Goal: Task Accomplishment & Management: Complete application form

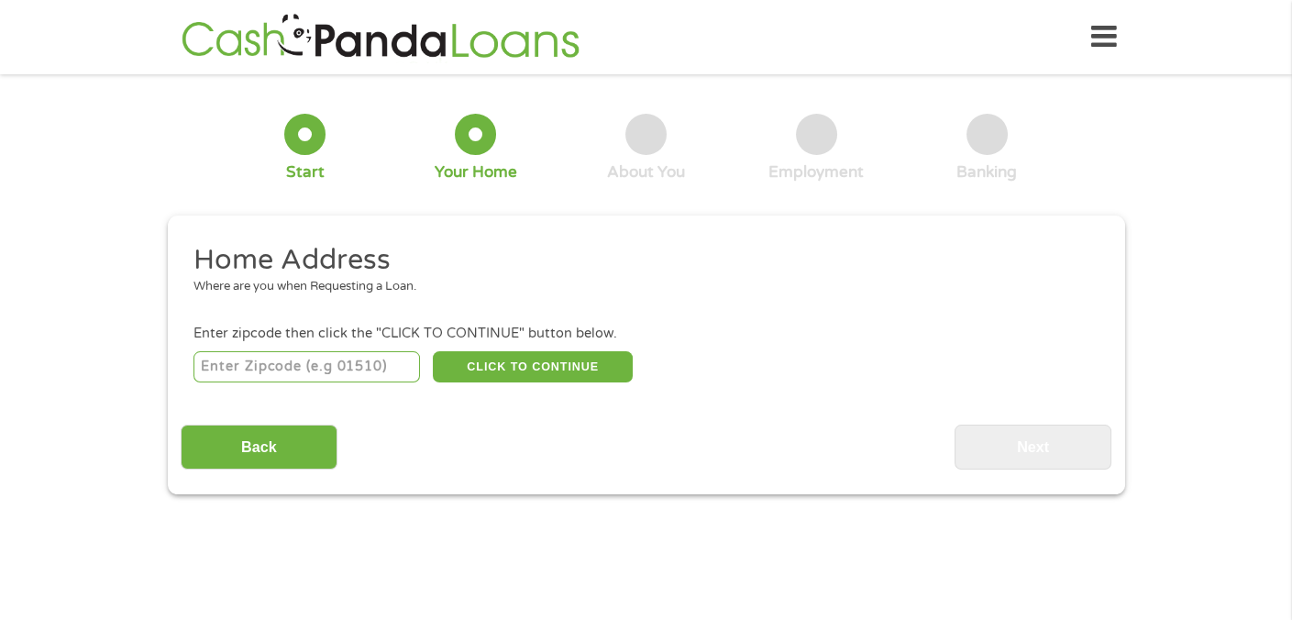
click at [330, 367] on input "number" at bounding box center [306, 366] width 226 height 31
click at [225, 304] on li "Home Address Where are you when Requesting a Loan." at bounding box center [640, 276] width 918 height 69
click at [228, 365] on input "number" at bounding box center [306, 366] width 226 height 31
type input "90006"
click at [492, 375] on button "CLICK TO CONTINUE" at bounding box center [533, 366] width 200 height 31
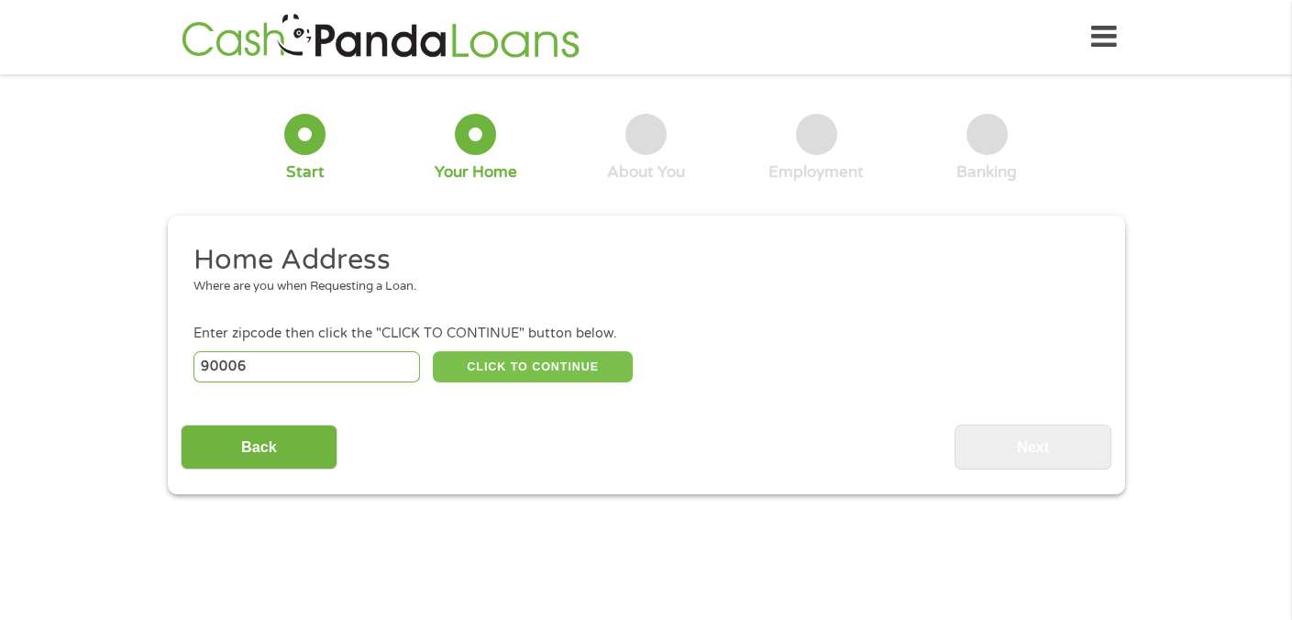
type input "90006"
type input "[GEOGRAPHIC_DATA]"
select select "[US_STATE]"
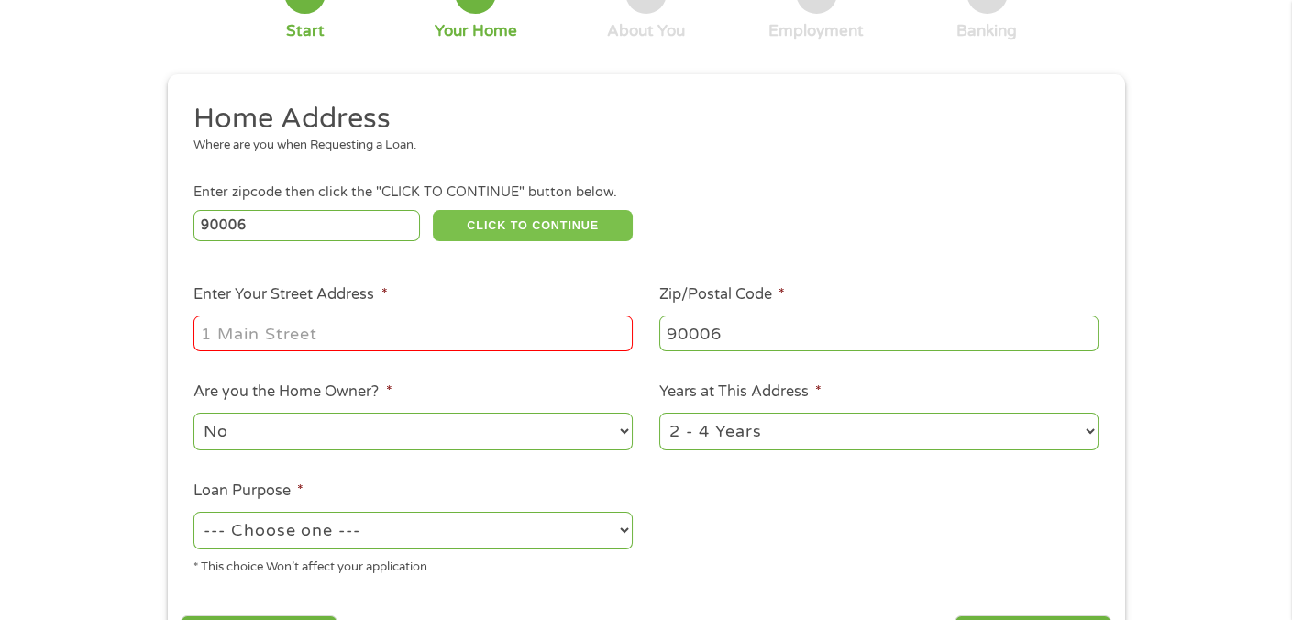
scroll to position [183, 0]
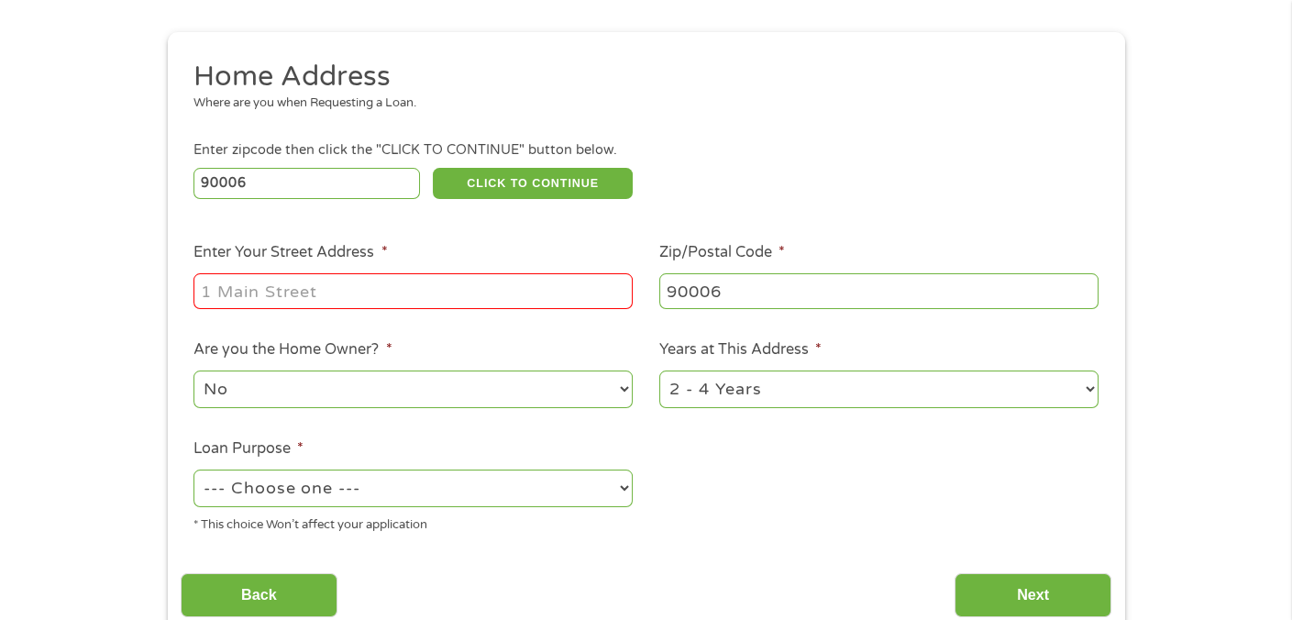
click at [382, 291] on input "Enter Your Street Address *" at bounding box center [412, 290] width 439 height 35
type input "[STREET_ADDRESS]"
click at [263, 400] on select "No Yes" at bounding box center [412, 389] width 439 height 38
click at [193, 372] on select "No Yes" at bounding box center [412, 389] width 439 height 38
click at [272, 491] on select "--- Choose one --- Pay Bills Debt Consolidation Home Improvement Major Purchase…" at bounding box center [412, 488] width 439 height 38
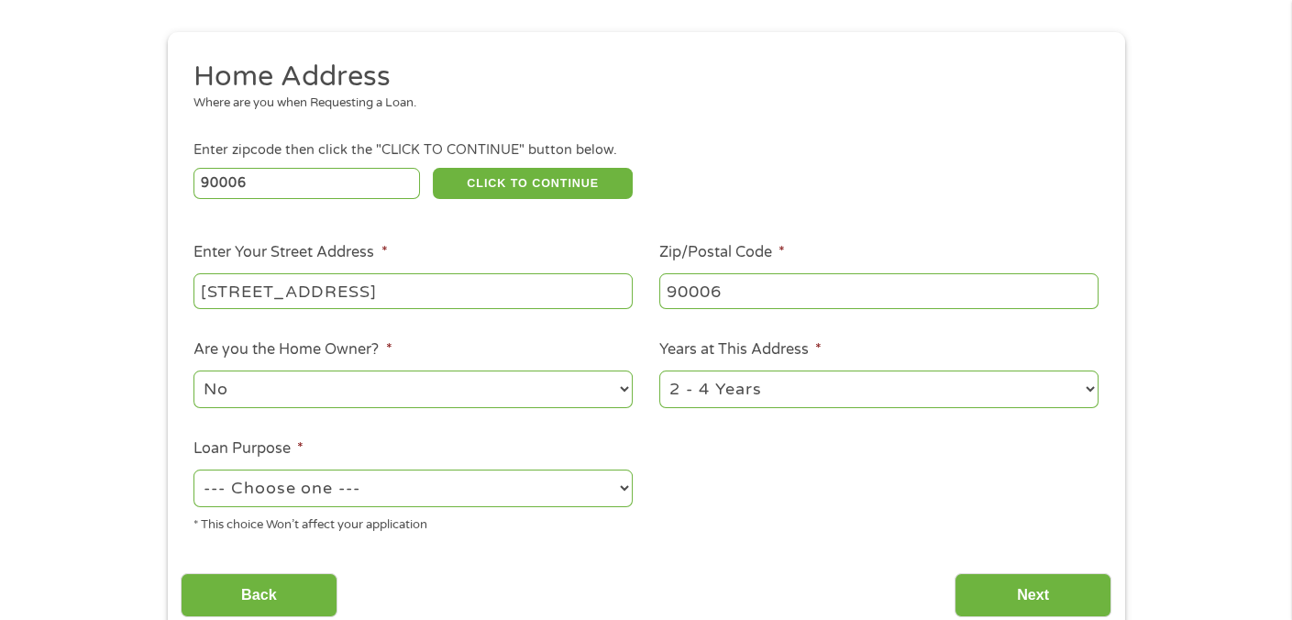
select select "paybills"
click at [193, 471] on select "--- Choose one --- Pay Bills Debt Consolidation Home Improvement Major Purchase…" at bounding box center [412, 488] width 439 height 38
click at [796, 392] on select "1 Year or less 1 - 2 Years 2 - 4 Years Over 4 Years" at bounding box center [878, 389] width 439 height 38
select select "60months"
click at [659, 372] on select "1 Year or less 1 - 2 Years 2 - 4 Years Over 4 Years" at bounding box center [878, 389] width 439 height 38
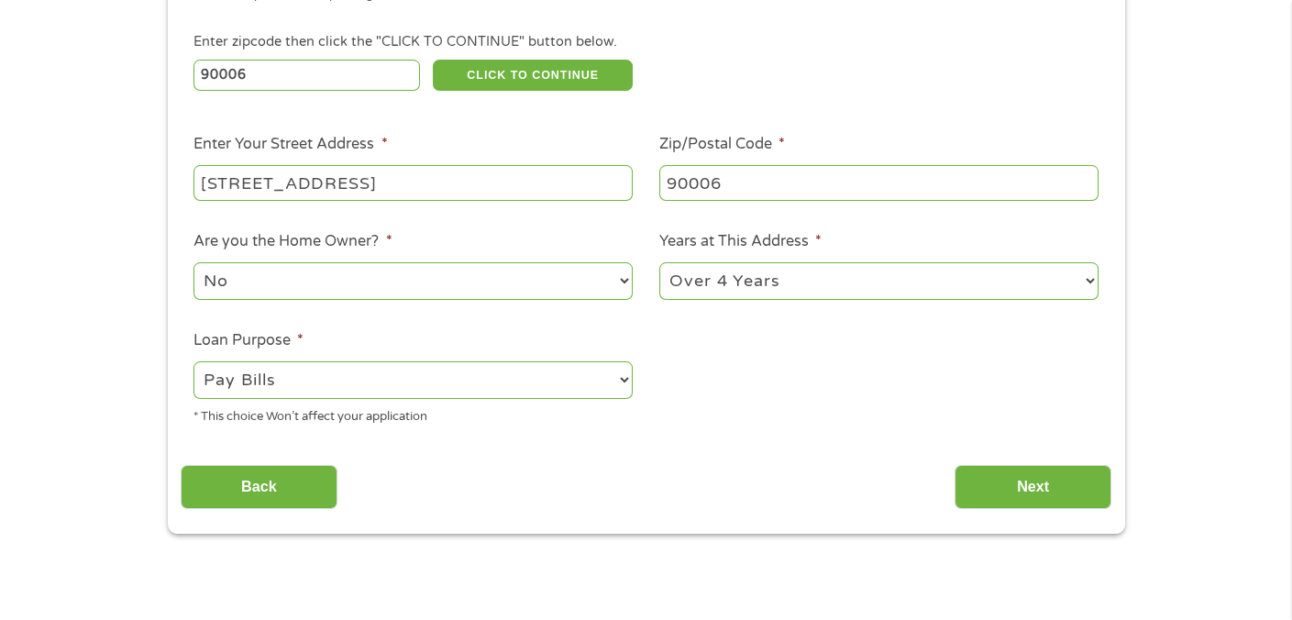
scroll to position [275, 0]
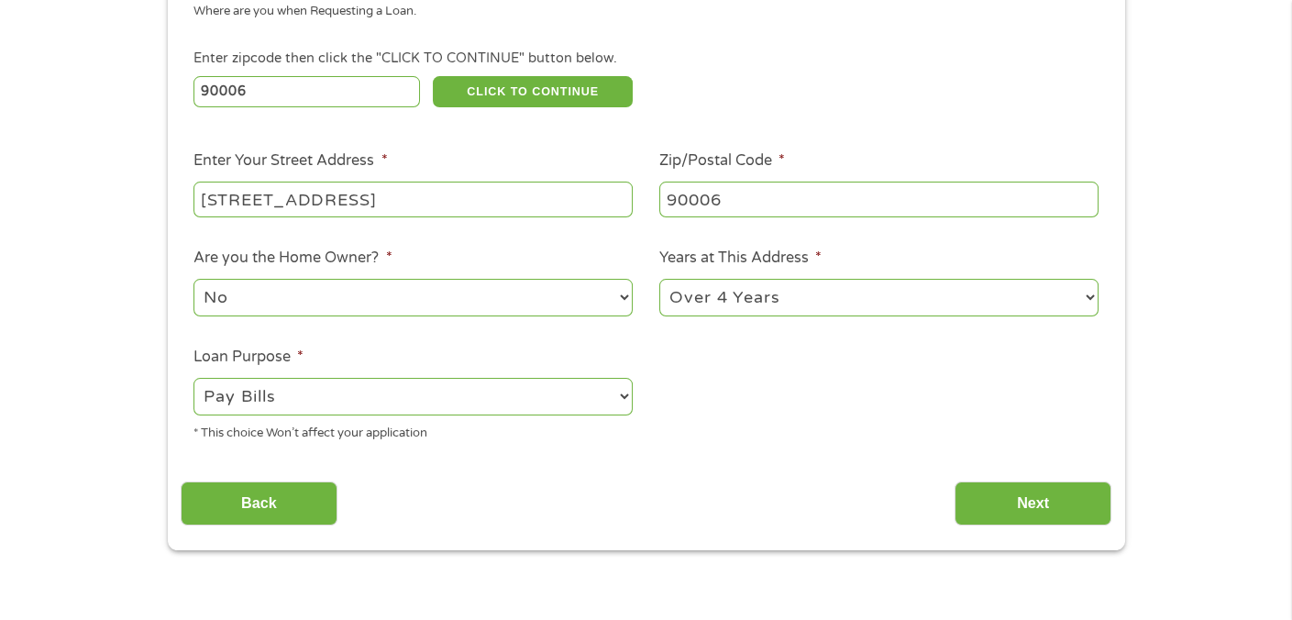
click at [590, 403] on select "--- Choose one --- Pay Bills Debt Consolidation Home Improvement Major Purchase…" at bounding box center [412, 397] width 439 height 38
click at [809, 429] on ul "Home Address Where are you when Requesting a Loan. Enter zipcode then click the…" at bounding box center [646, 211] width 930 height 489
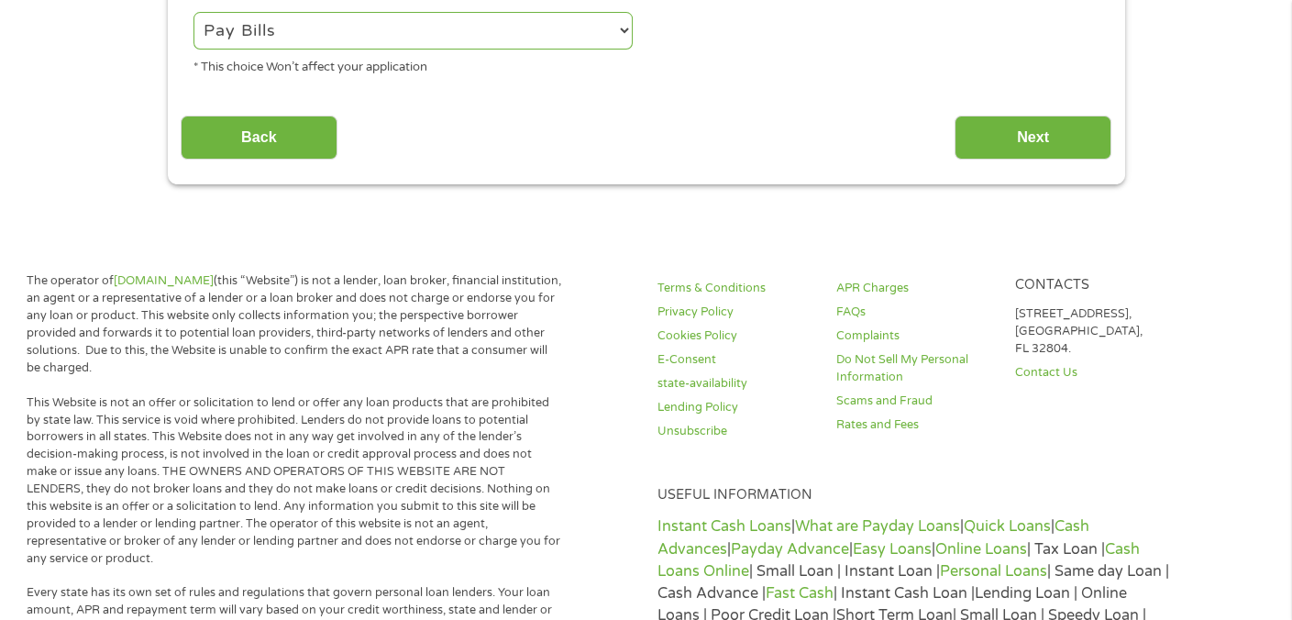
scroll to position [642, 0]
click at [1039, 143] on input "Next" at bounding box center [1032, 137] width 157 height 45
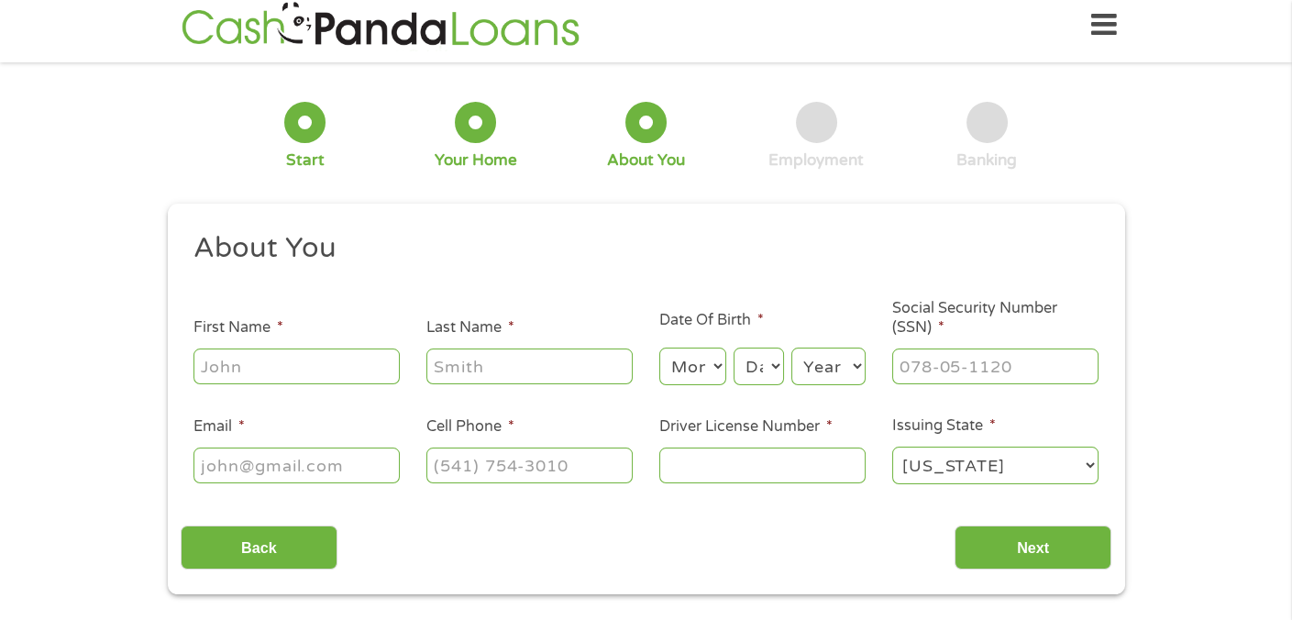
scroll to position [0, 0]
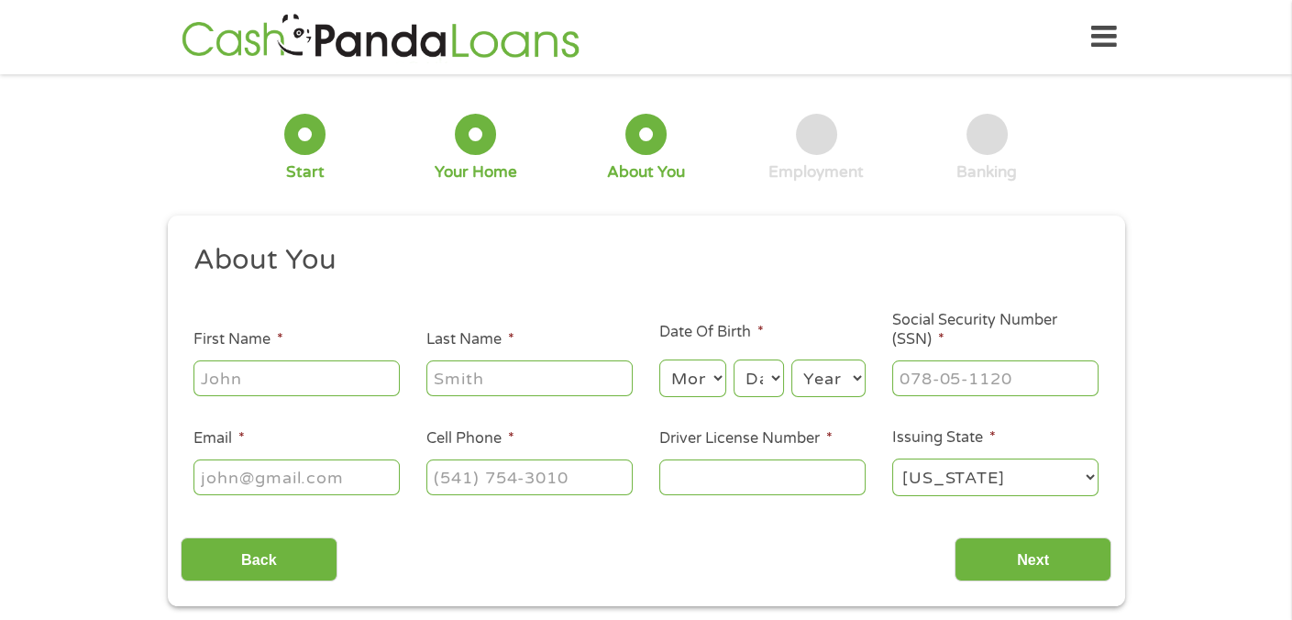
click at [284, 380] on input "First Name *" at bounding box center [296, 377] width 206 height 35
type input "[PERSON_NAME]"
click at [499, 382] on input "Last Name *" at bounding box center [529, 377] width 206 height 35
type input "[PERSON_NAME]"
click at [720, 376] on select "Month 1 2 3 4 5 6 7 8 9 10 11 12" at bounding box center [692, 378] width 67 height 38
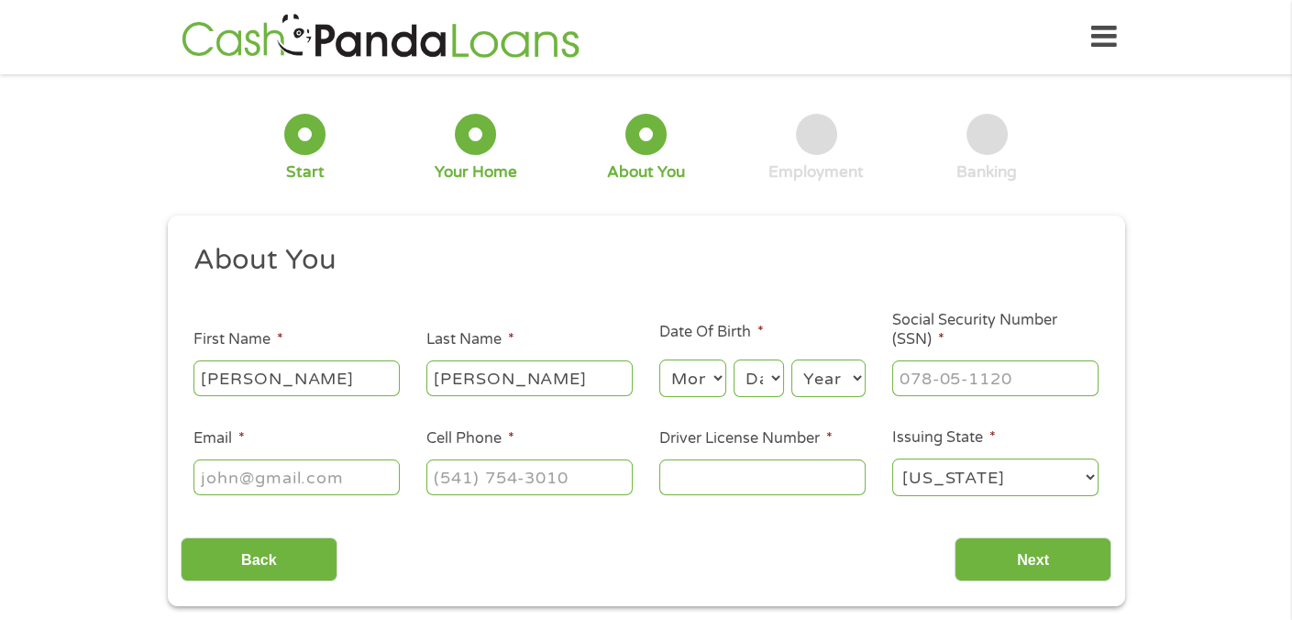
select select "4"
click at [659, 360] on select "Month 1 2 3 4 5 6 7 8 9 10 11 12" at bounding box center [692, 378] width 67 height 38
click at [770, 379] on select "Day 1 2 3 4 5 6 7 8 9 10 11 12 13 14 15 16 17 18 19 20 21 22 23 24 25 26 27 28 …" at bounding box center [757, 378] width 49 height 38
select select "8"
click at [733, 360] on select "Day 1 2 3 4 5 6 7 8 9 10 11 12 13 14 15 16 17 18 19 20 21 22 23 24 25 26 27 28 …" at bounding box center [757, 378] width 49 height 38
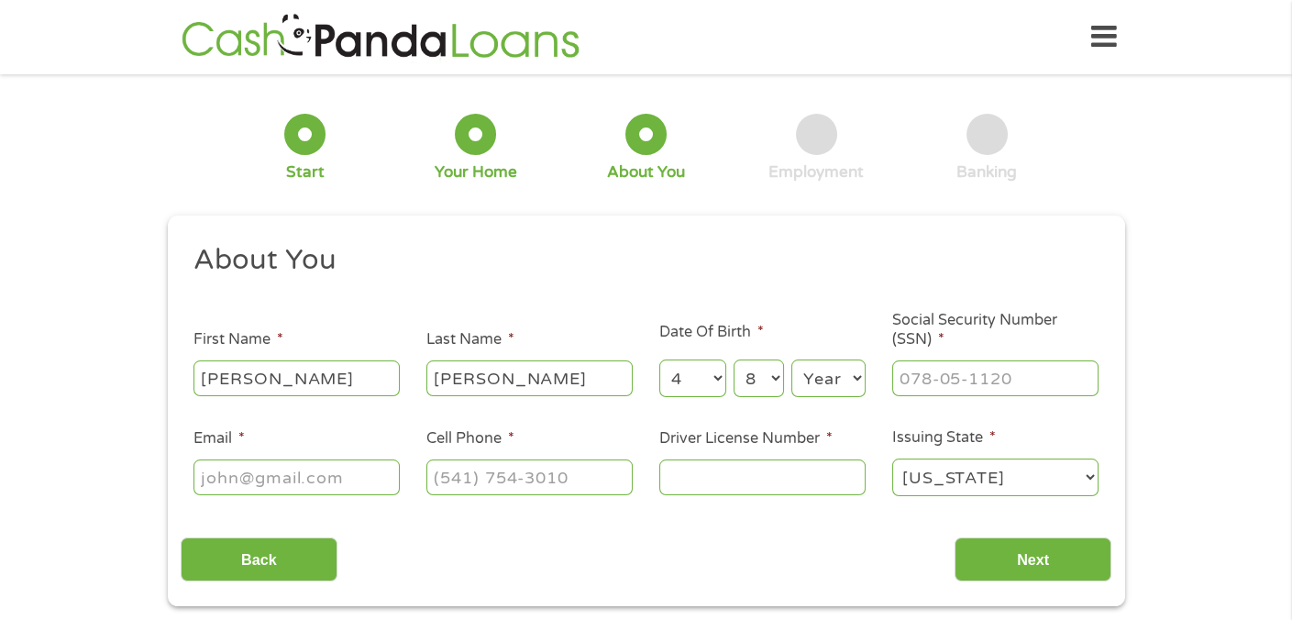
click at [813, 379] on select "Year [DATE] 2006 2005 2004 2003 2002 2001 2000 1999 1998 1997 1996 1995 1994 19…" at bounding box center [828, 378] width 74 height 38
select select "1967"
click at [791, 360] on select "Year [DATE] 2006 2005 2004 2003 2002 2001 2000 1999 1998 1997 1996 1995 1994 19…" at bounding box center [828, 378] width 74 height 38
click at [929, 389] on input "___-__-____" at bounding box center [995, 377] width 206 height 35
type input "618-50-0761"
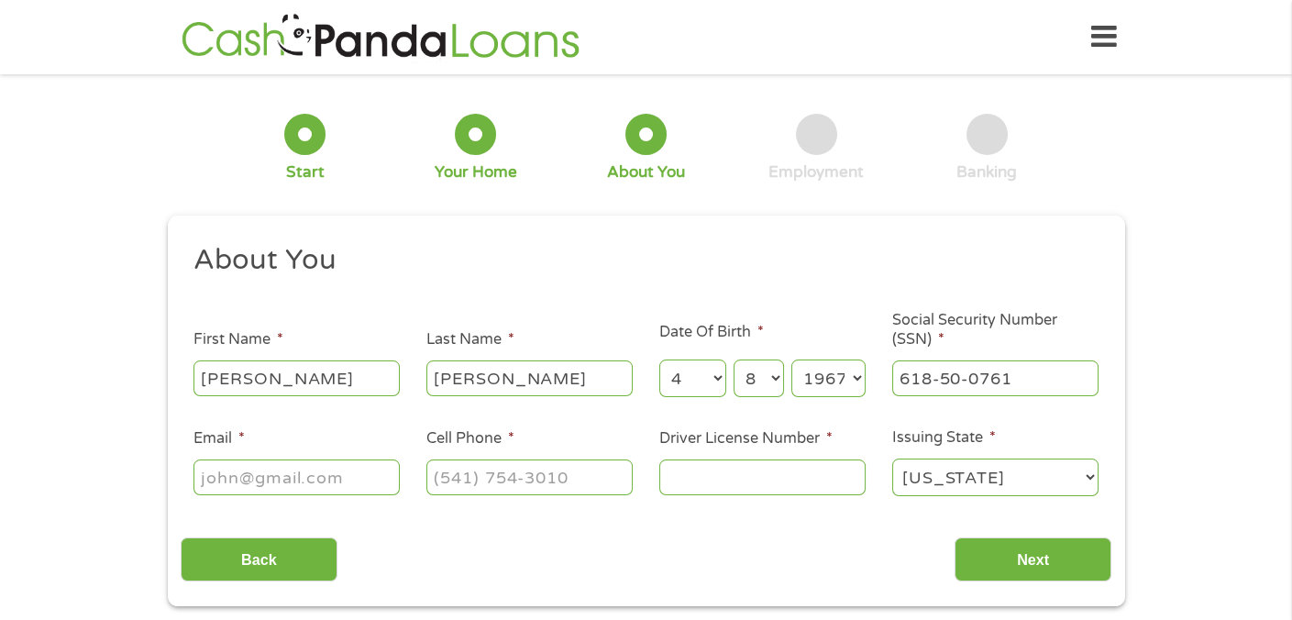
click at [311, 483] on input "Email *" at bounding box center [296, 476] width 206 height 35
type input "[EMAIL_ADDRESS][DOMAIN_NAME]"
click at [457, 482] on input "(___) ___-____" at bounding box center [529, 476] width 206 height 35
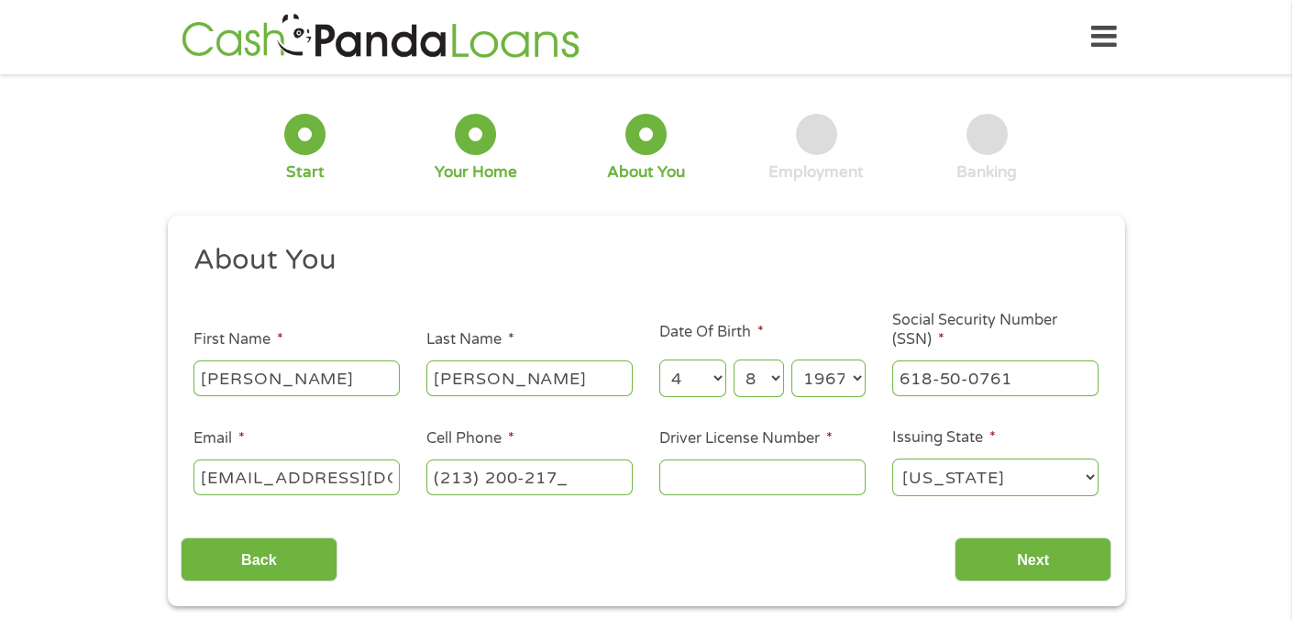
type input "[PHONE_NUMBER]"
click at [698, 477] on input "Driver License Number *" at bounding box center [762, 476] width 206 height 35
type input "b3033237"
click at [1001, 561] on input "Next" at bounding box center [1032, 559] width 157 height 45
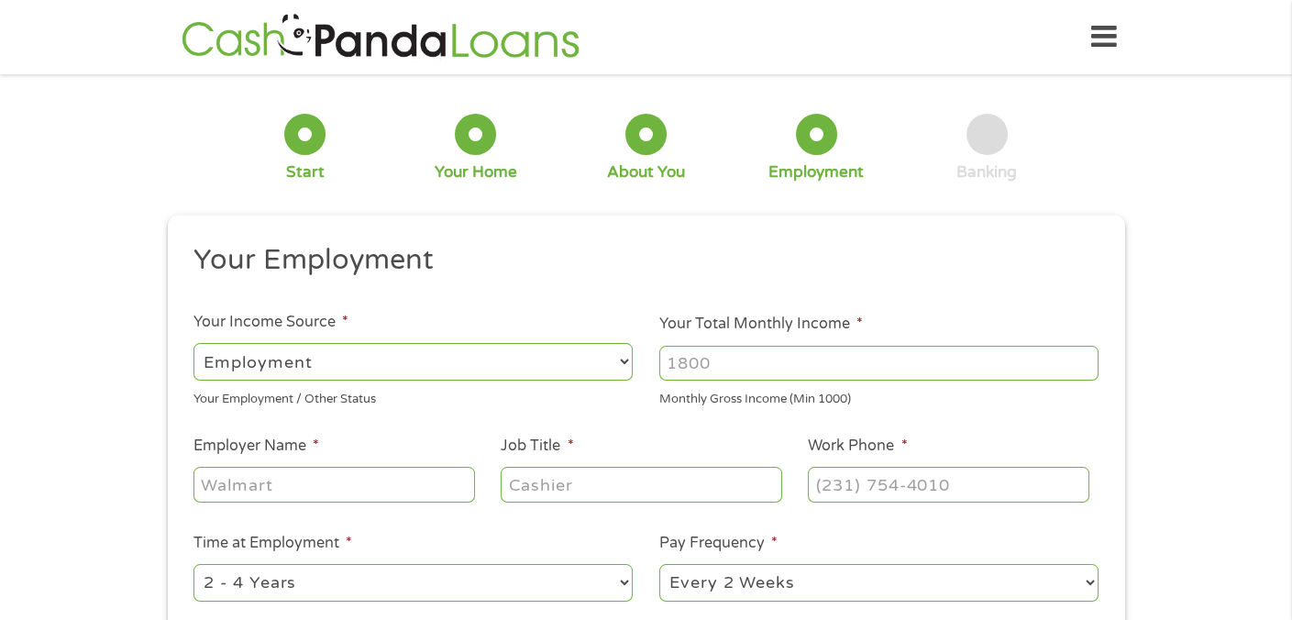
click at [395, 362] on select "--- Choose one --- Employment [DEMOGRAPHIC_DATA] Benefits" at bounding box center [412, 362] width 439 height 38
select select "selfEmployed"
click at [193, 343] on select "--- Choose one --- Employment [DEMOGRAPHIC_DATA] Benefits" at bounding box center [412, 362] width 439 height 38
click at [731, 368] on input "Your Total Monthly Income *" at bounding box center [878, 363] width 439 height 35
type input "6500"
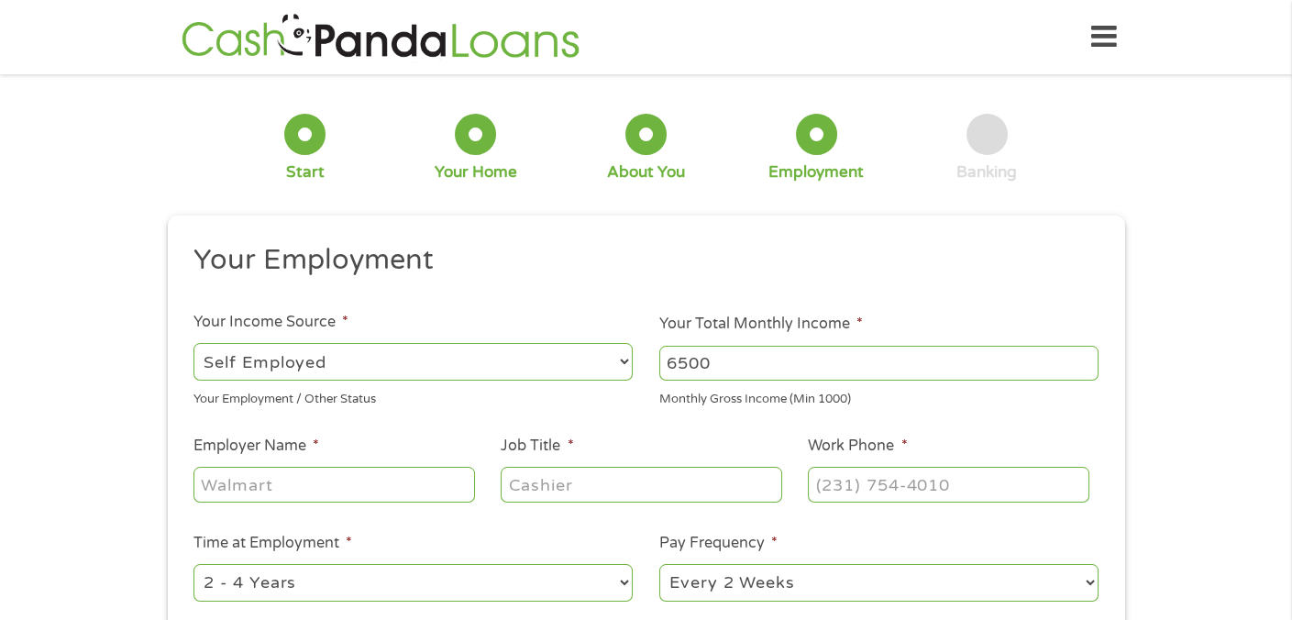
click at [246, 484] on input "Employer Name *" at bounding box center [333, 484] width 280 height 35
type input "[PERSON_NAME]"
click at [563, 490] on input "Job Title *" at bounding box center [640, 484] width 280 height 35
click at [856, 482] on input "(___) ___-____" at bounding box center [948, 484] width 280 height 35
click at [821, 485] on input "(___) 213-2002" at bounding box center [948, 484] width 280 height 35
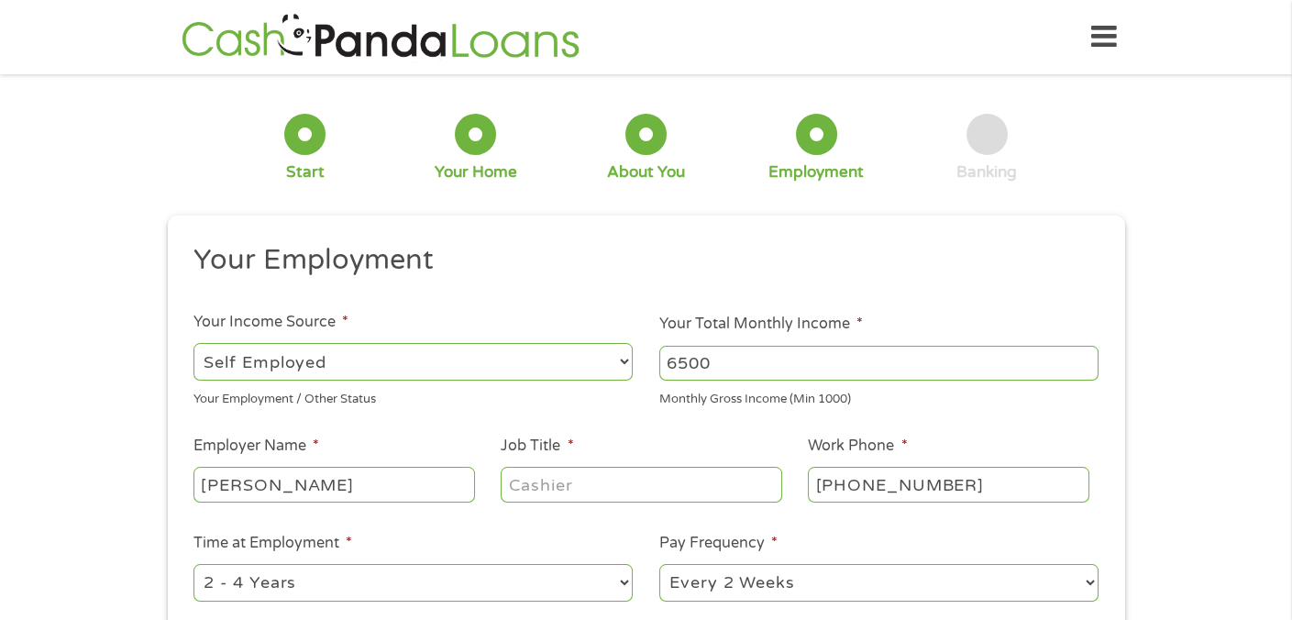
click at [960, 482] on input "[PHONE_NUMBER]" at bounding box center [948, 484] width 280 height 35
type input "[PHONE_NUMBER]"
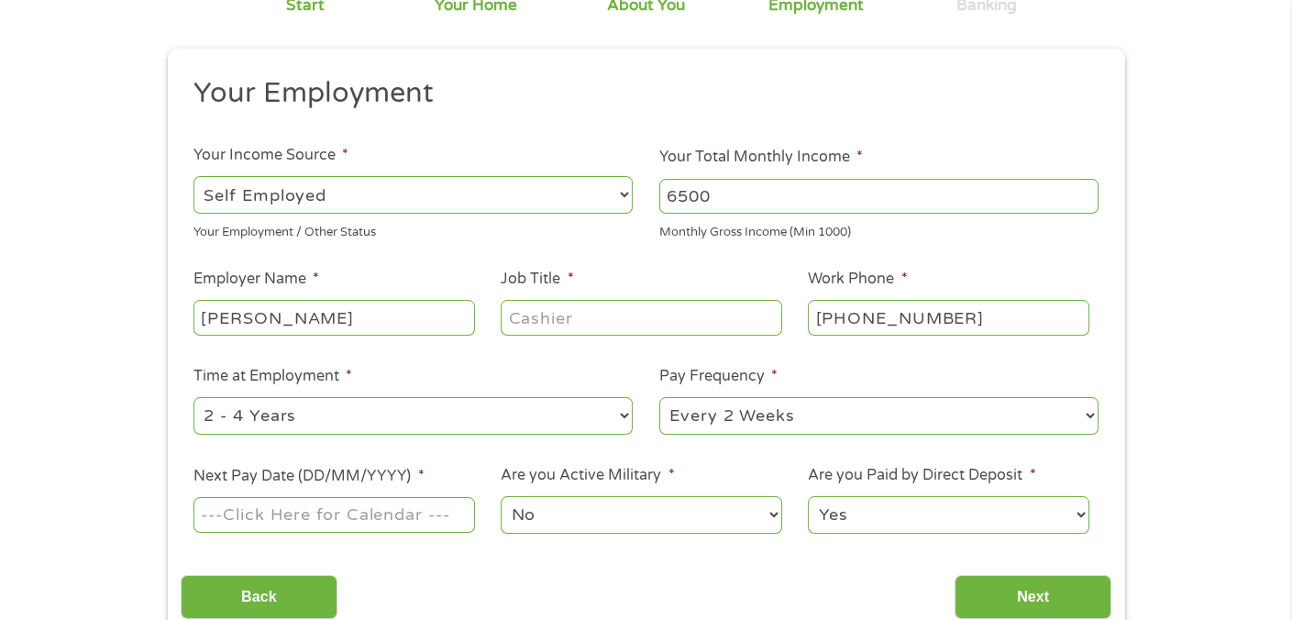
scroll to position [183, 0]
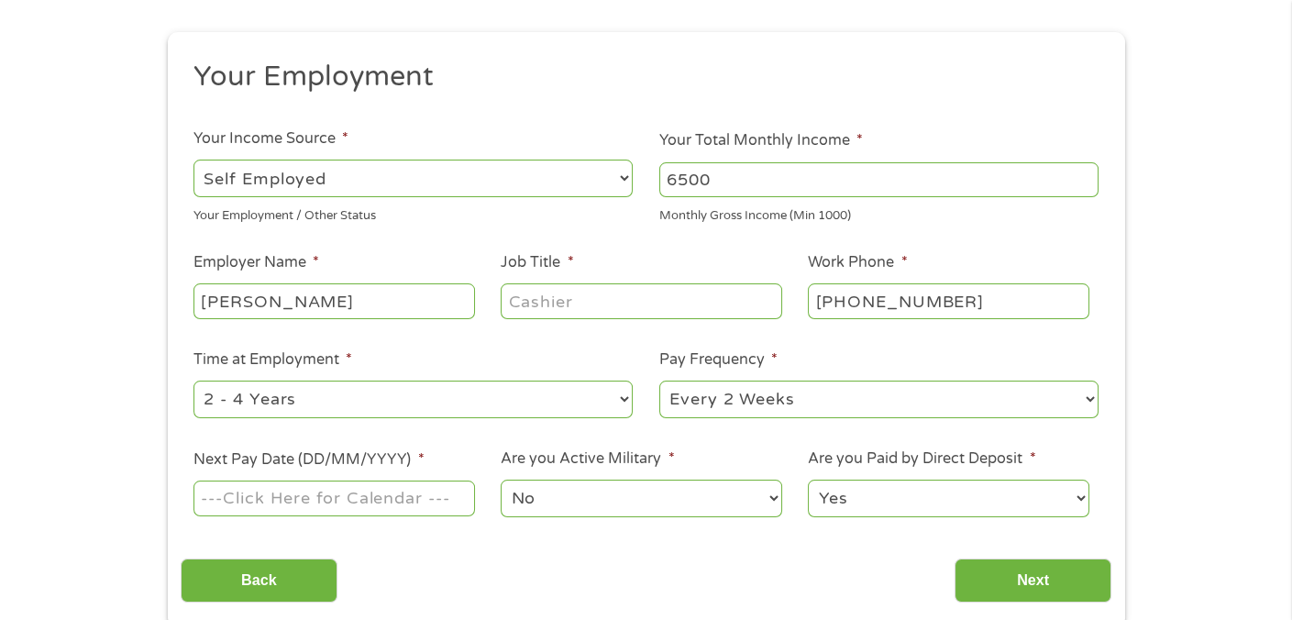
click at [618, 401] on select "--- Choose one --- 1 Year or less 1 - 2 Years 2 - 4 Years Over 4 Years" at bounding box center [412, 399] width 439 height 38
select select "60months"
click at [193, 380] on select "--- Choose one --- 1 Year or less 1 - 2 Years 2 - 4 Years Over 4 Years" at bounding box center [412, 399] width 439 height 38
click at [1087, 407] on select "--- Choose one --- Every 2 Weeks Every Week Monthly Semi-Monthly" at bounding box center [878, 399] width 439 height 38
select select "monthly"
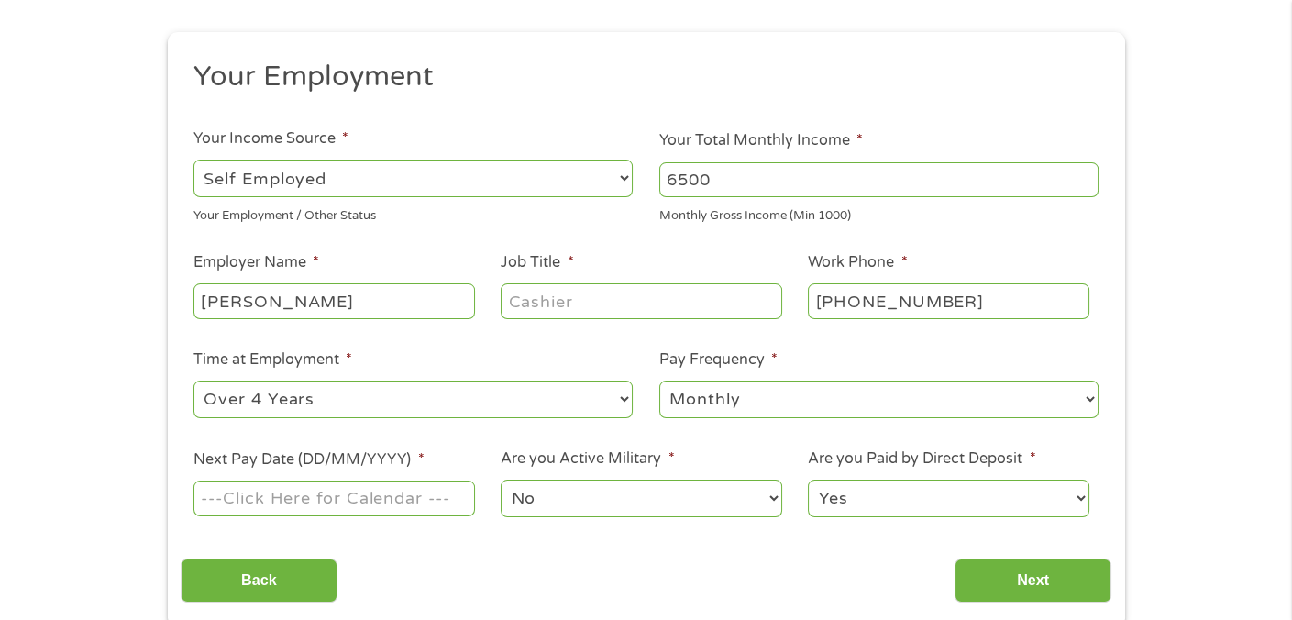
click at [659, 380] on select "--- Choose one --- Every 2 Weeks Every Week Monthly Semi-Monthly" at bounding box center [878, 399] width 439 height 38
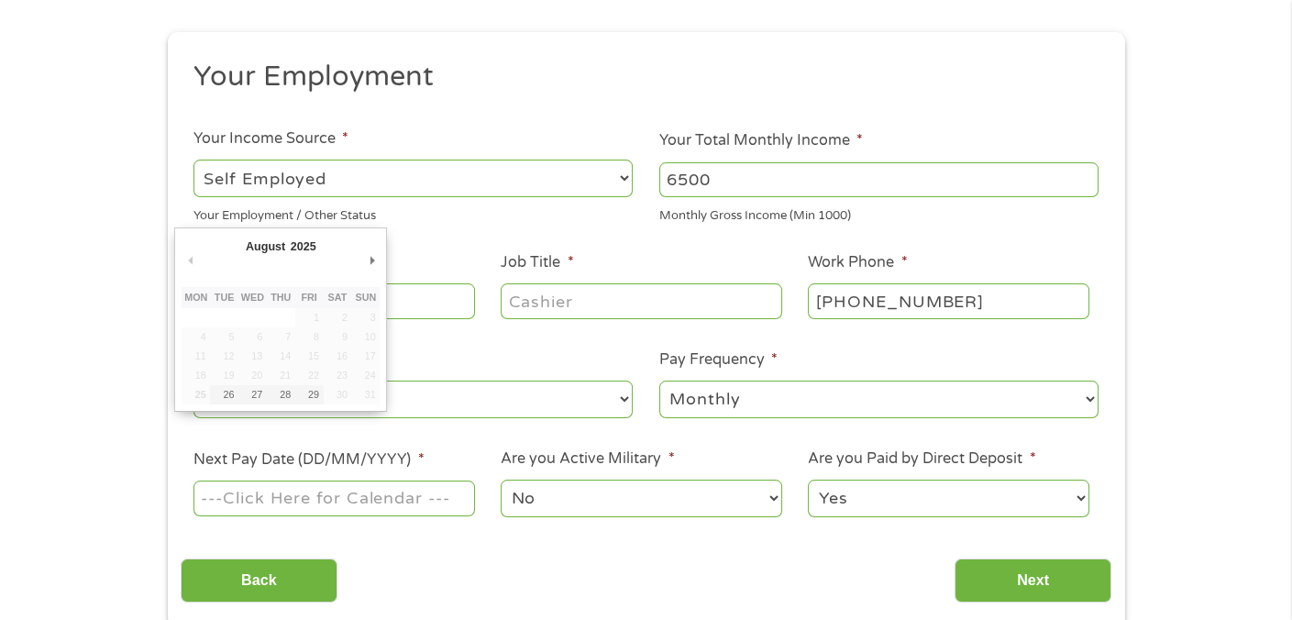
click at [268, 506] on input "Next Pay Date (DD/MM/YYYY) *" at bounding box center [333, 497] width 280 height 35
type input "[DATE]"
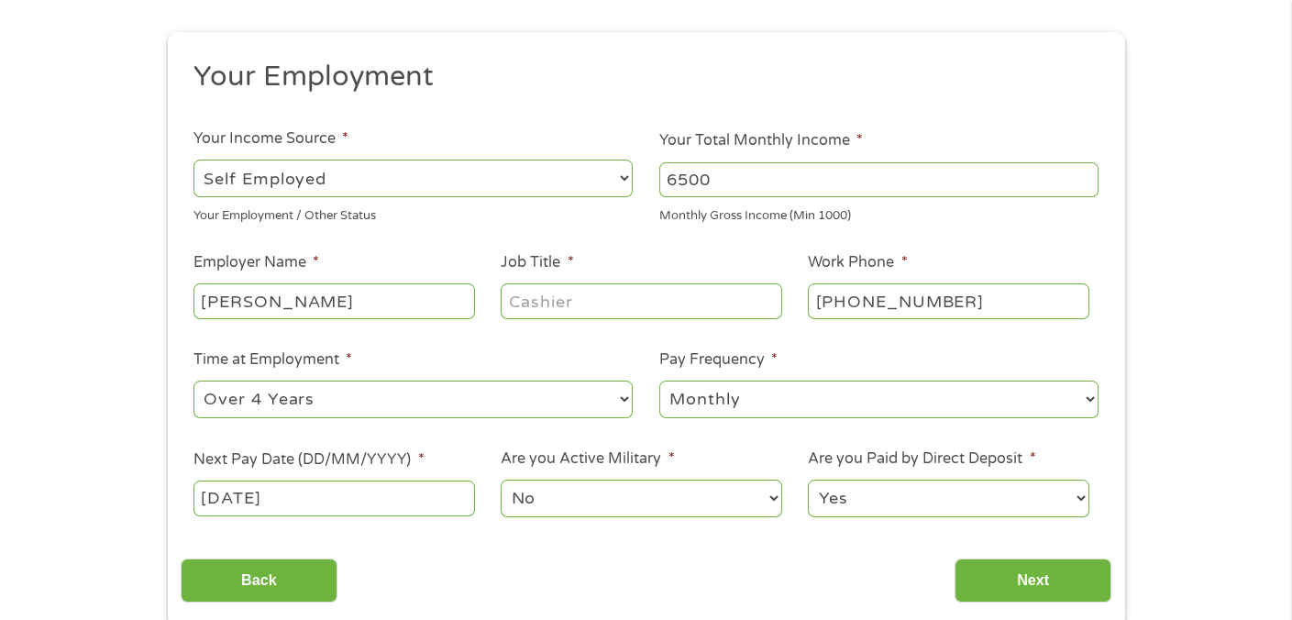
click at [564, 302] on input "Job Title *" at bounding box center [640, 300] width 280 height 35
click at [724, 575] on div "Back Next" at bounding box center [646, 573] width 930 height 58
click at [611, 294] on input "Job Title *" at bounding box center [640, 300] width 280 height 35
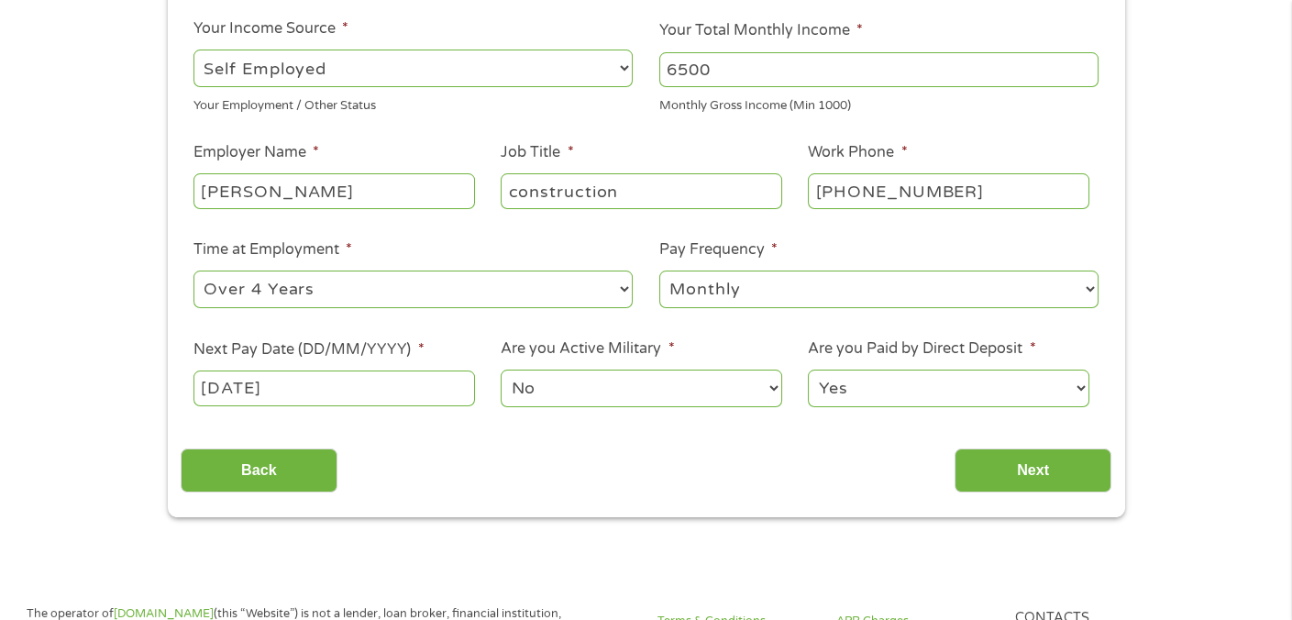
scroll to position [275, 0]
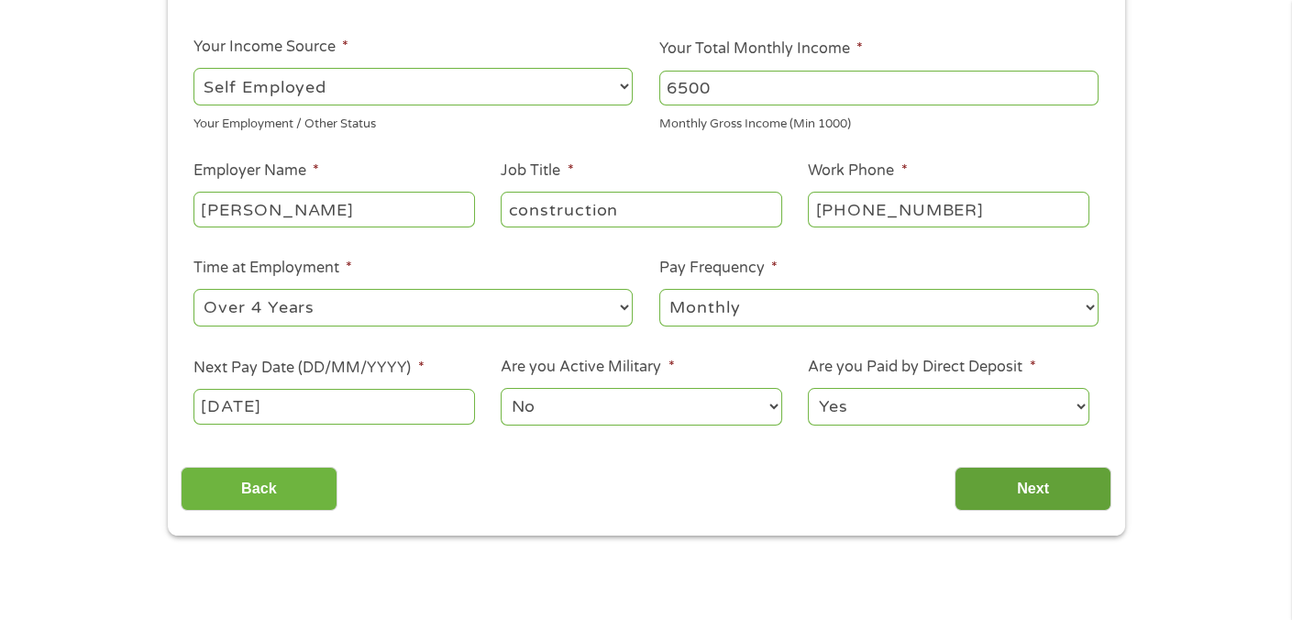
type input "construction"
click at [1039, 506] on input "Next" at bounding box center [1032, 489] width 157 height 45
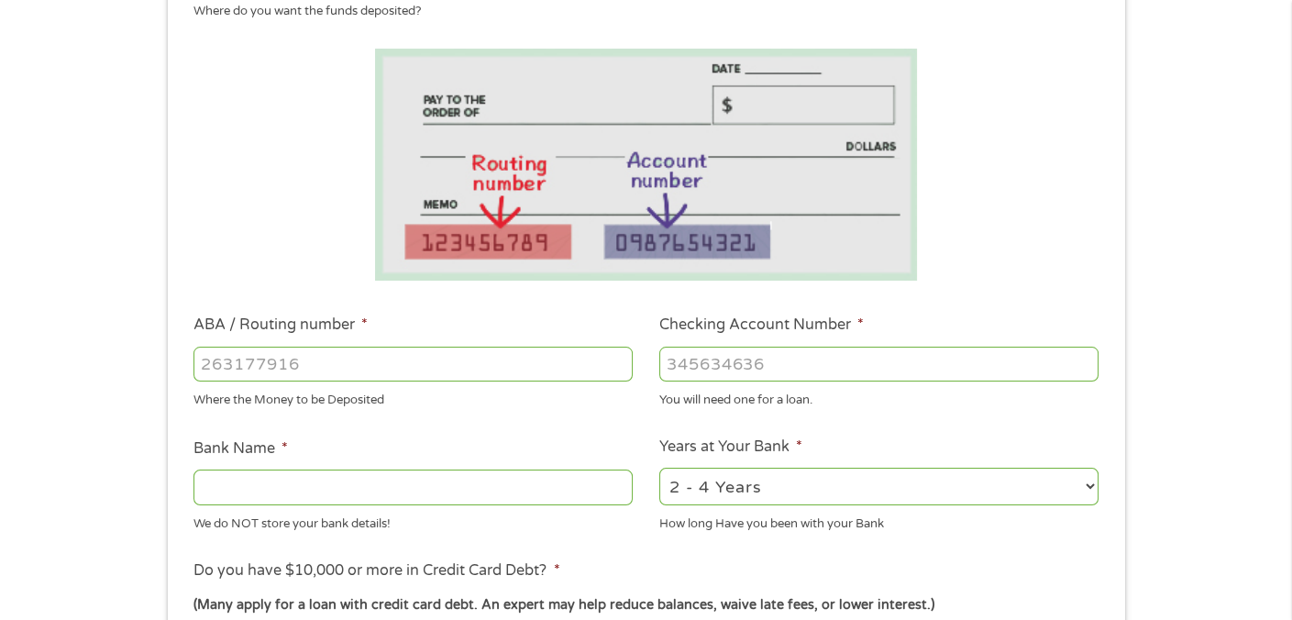
click at [369, 360] on input "ABA / Routing number *" at bounding box center [412, 363] width 439 height 35
click at [368, 359] on input "ABA / Routing number *" at bounding box center [412, 363] width 439 height 35
type input "322271627"
type input "JP MORGAN CHASE BANK NA"
type input "322271627"
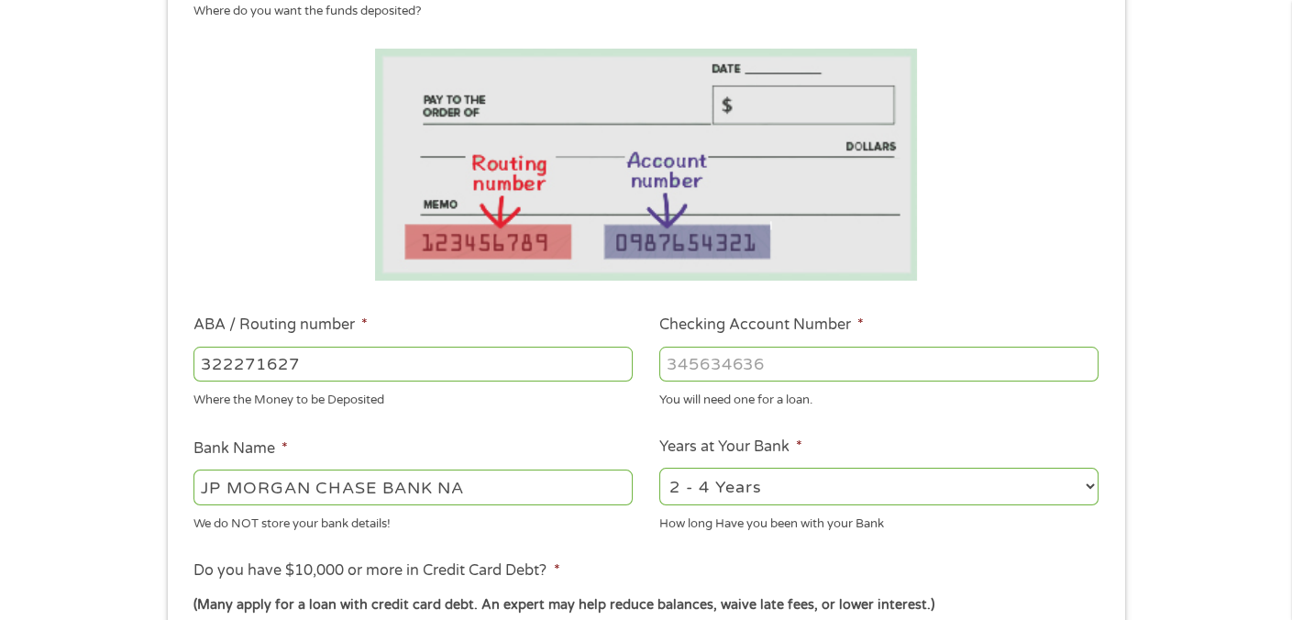
click at [698, 365] on input "Checking Account Number *" at bounding box center [878, 363] width 439 height 35
type input "717673011"
click at [1084, 486] on select "2 - 4 Years 6 - 12 Months 1 - 2 Years Over 4 Years" at bounding box center [878, 486] width 439 height 38
select select "60months"
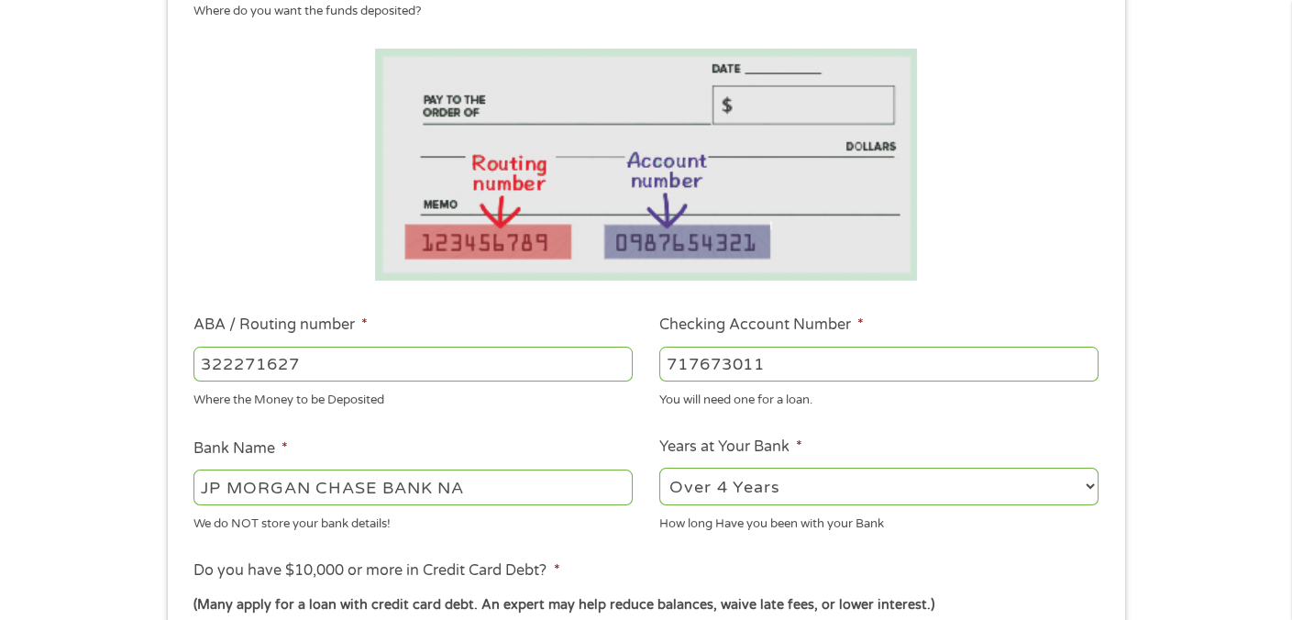
click at [659, 467] on select "2 - 4 Years 6 - 12 Months 1 - 2 Years Over 4 Years" at bounding box center [878, 486] width 439 height 38
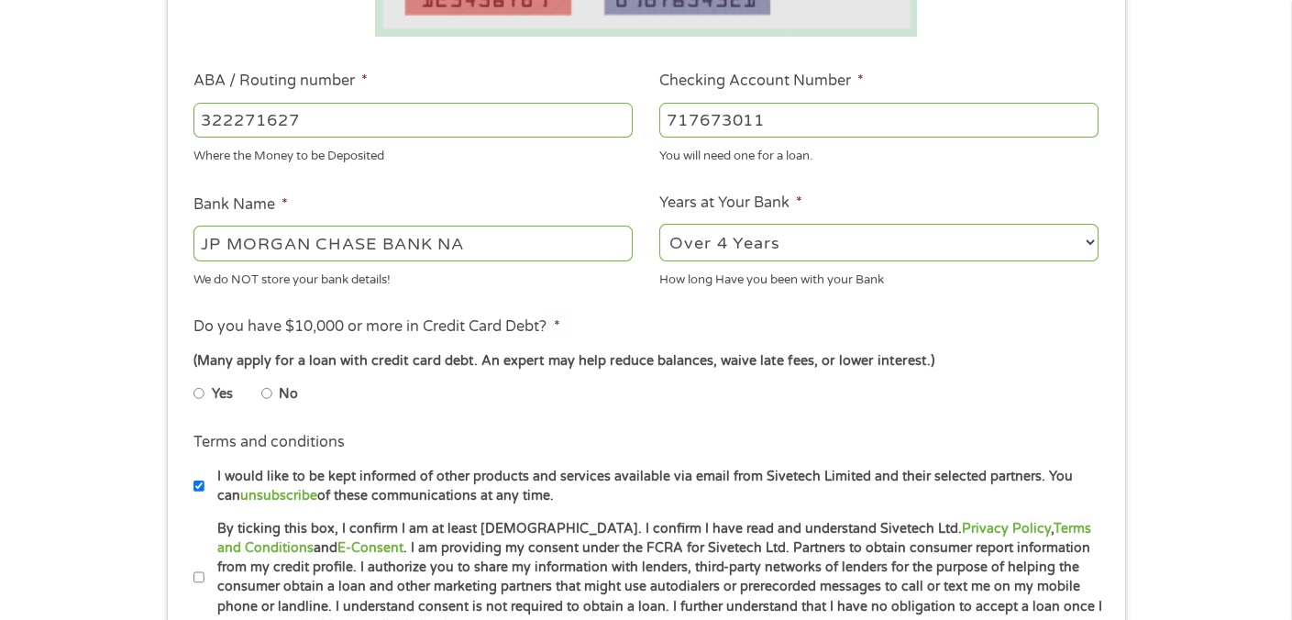
scroll to position [550, 0]
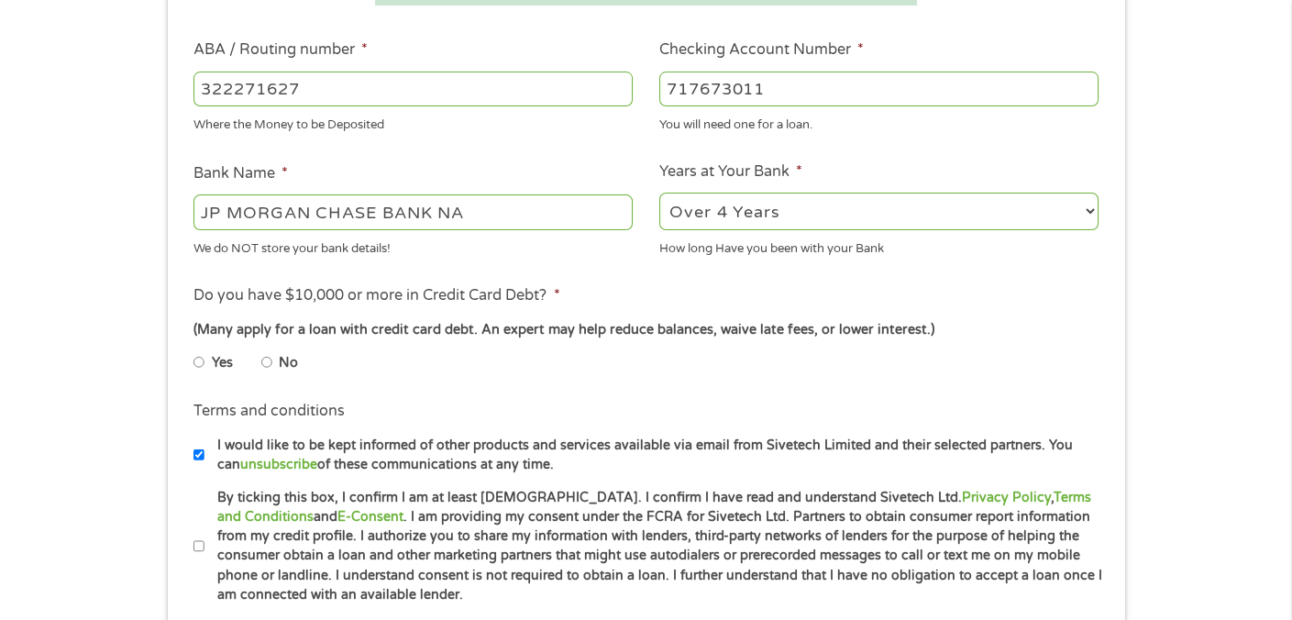
click at [269, 362] on input "No" at bounding box center [266, 361] width 11 height 29
radio input "true"
click at [199, 542] on input "By ticking this box, I confirm I am at least [DEMOGRAPHIC_DATA]. I confirm I ha…" at bounding box center [198, 546] width 11 height 29
checkbox input "true"
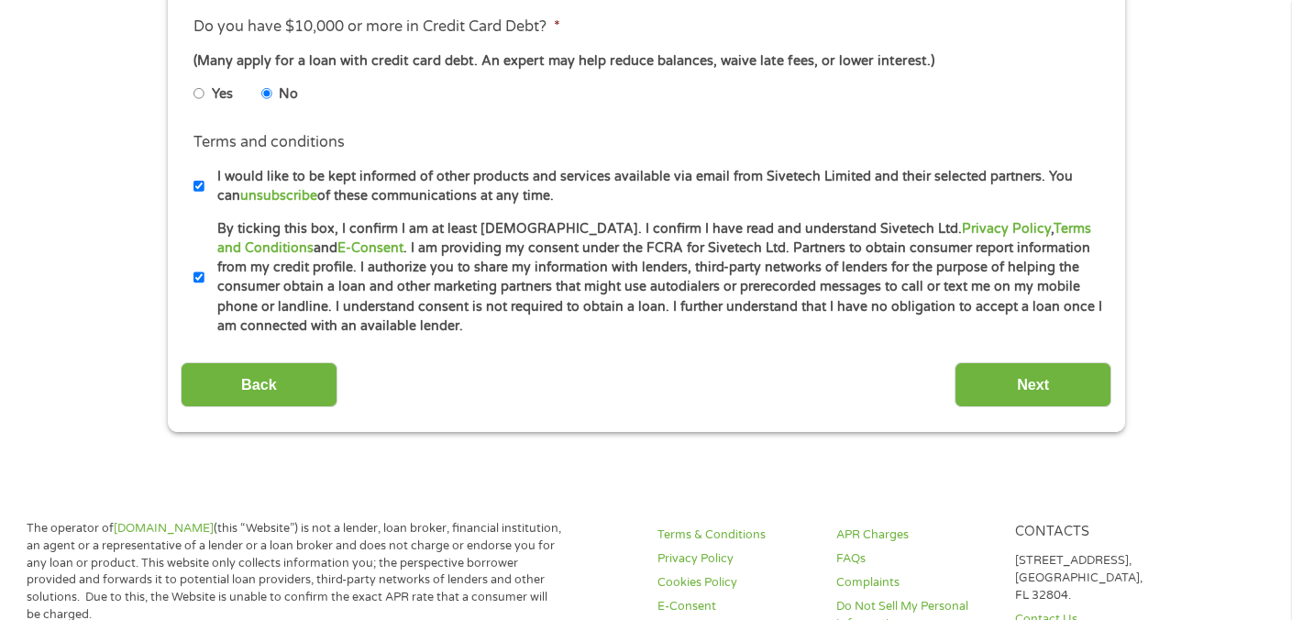
scroll to position [825, 0]
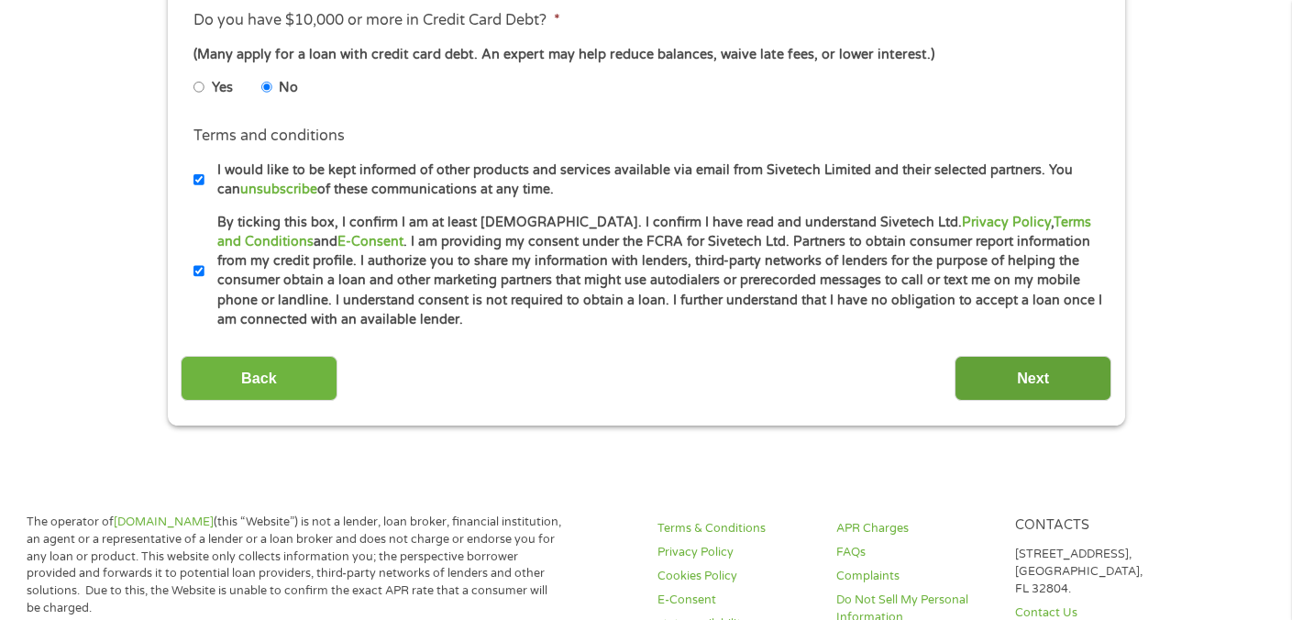
click at [998, 387] on input "Next" at bounding box center [1032, 378] width 157 height 45
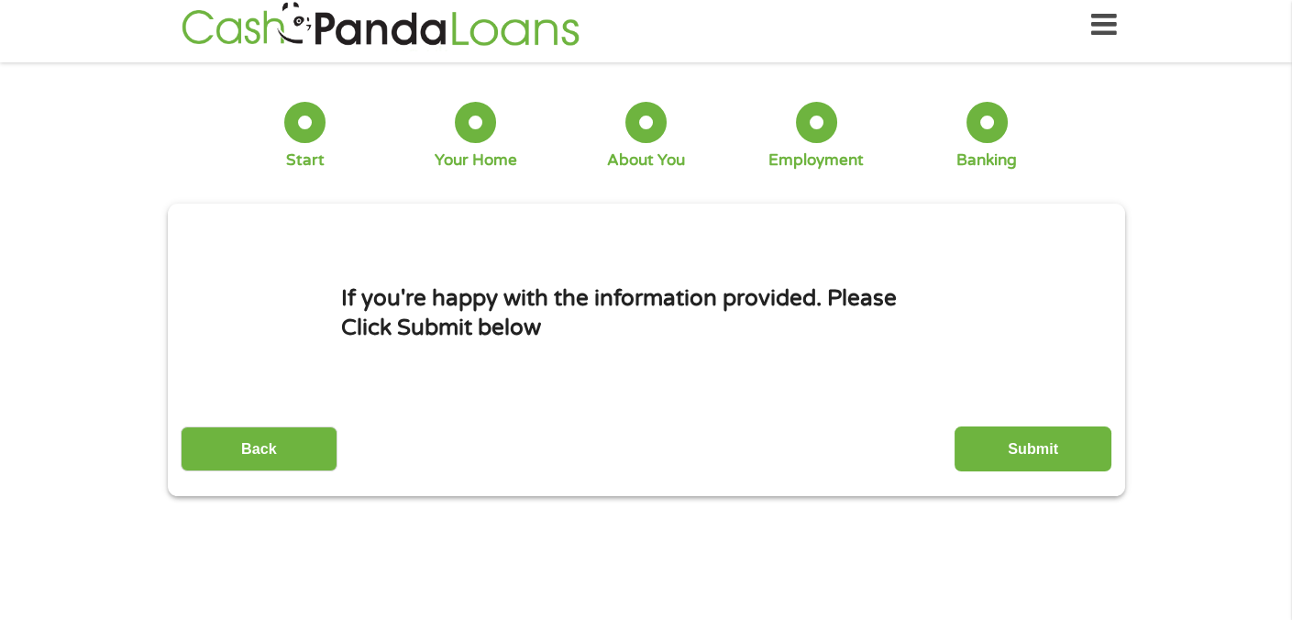
scroll to position [0, 0]
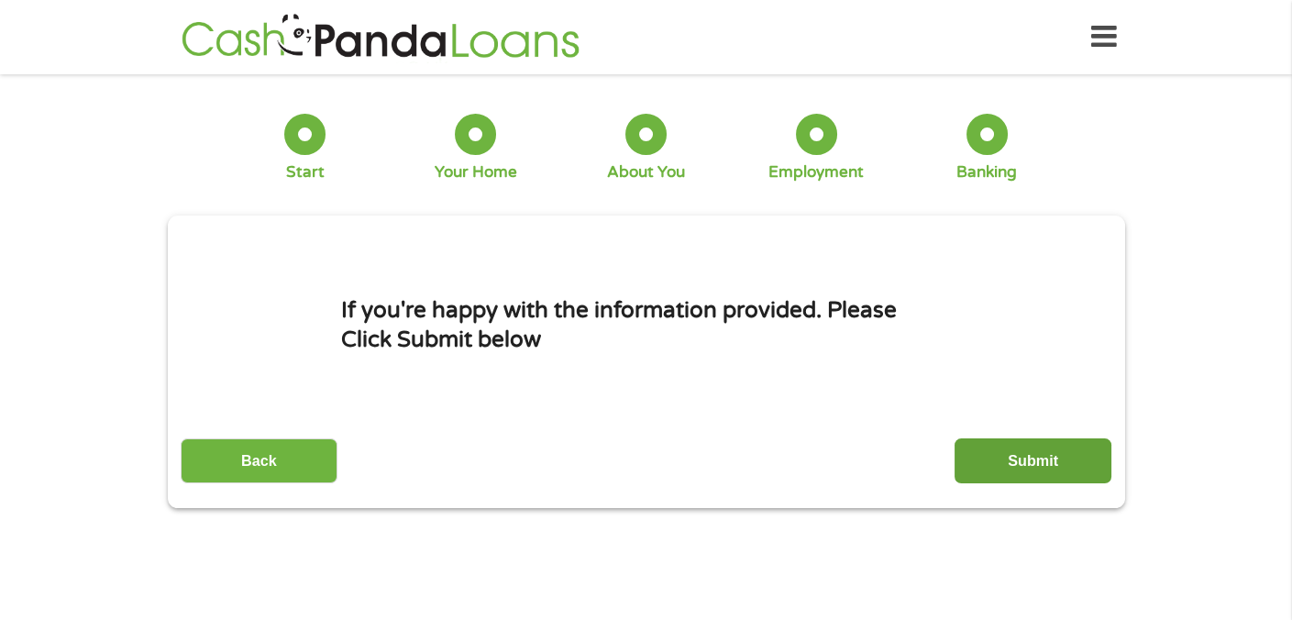
click at [999, 458] on input "Submit" at bounding box center [1032, 460] width 157 height 45
